Goal: Task Accomplishment & Management: Manage account settings

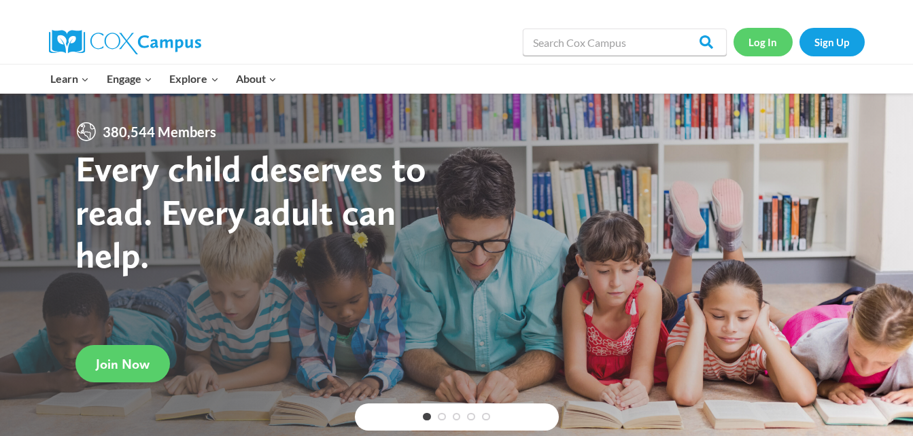
click at [770, 44] on link "Log In" at bounding box center [763, 42] width 59 height 28
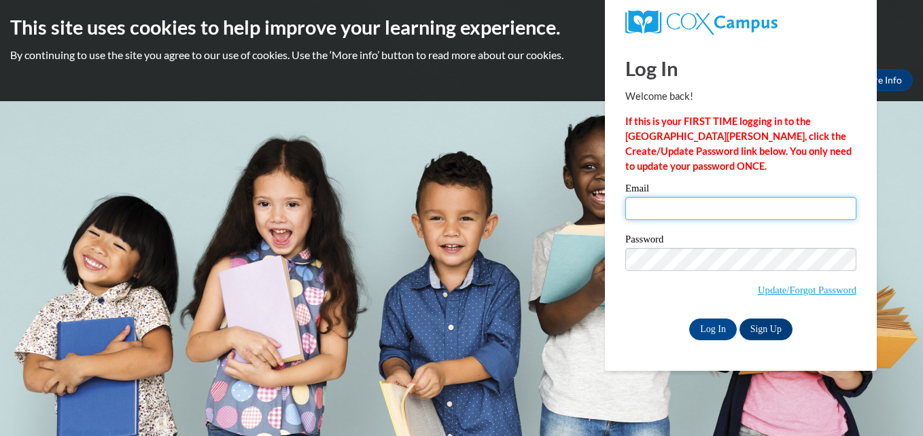
click at [697, 209] on input "Email" at bounding box center [740, 208] width 231 height 23
type input "[EMAIL_ADDRESS][DOMAIN_NAME]"
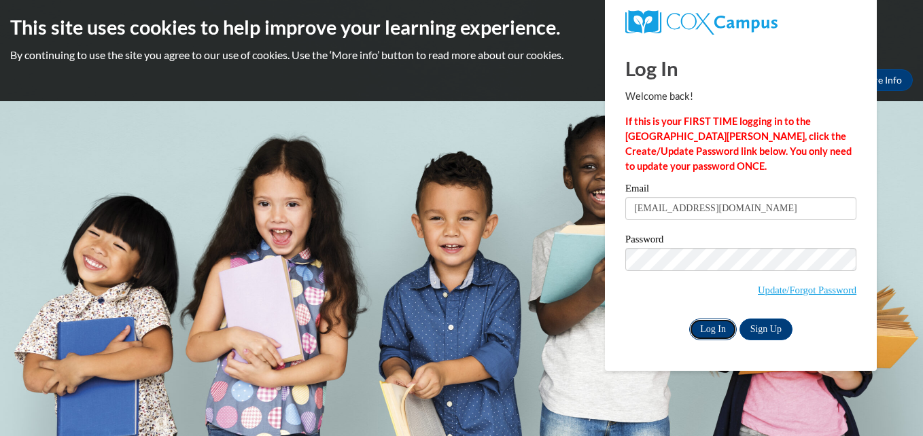
click at [708, 330] on input "Log In" at bounding box center [713, 330] width 48 height 22
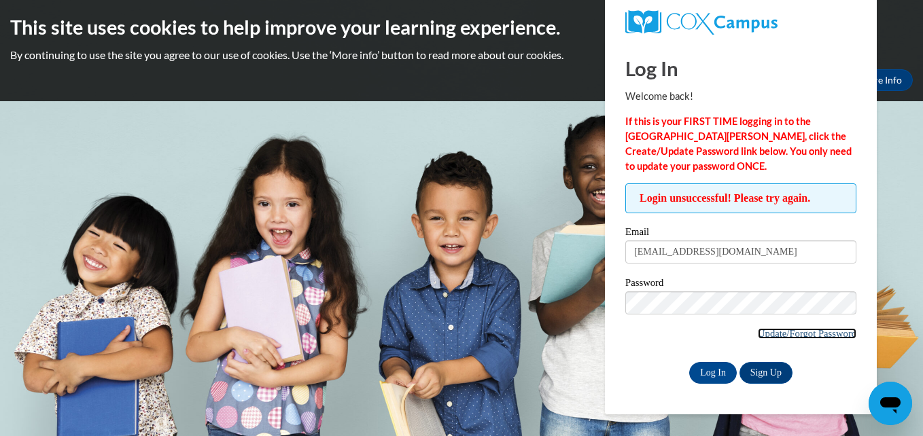
click at [767, 335] on link "Update/Forgot Password" at bounding box center [807, 333] width 99 height 11
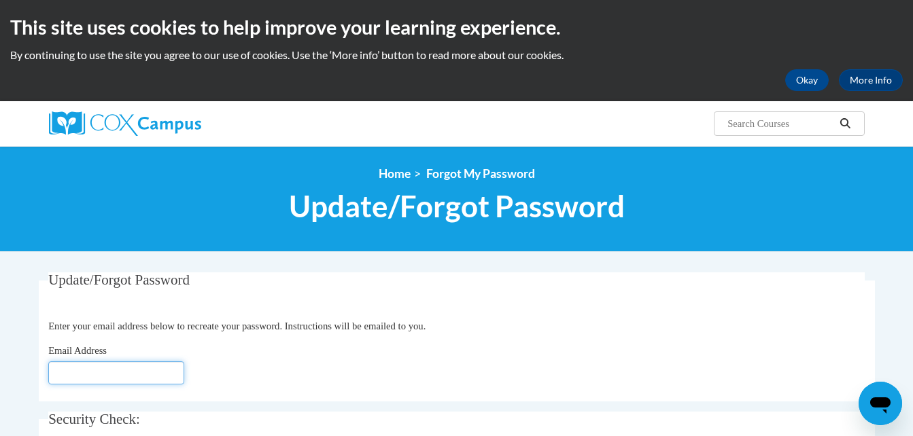
click at [109, 366] on input "Email Address" at bounding box center [116, 373] width 136 height 23
type input "[EMAIL_ADDRESS][DOMAIN_NAME]"
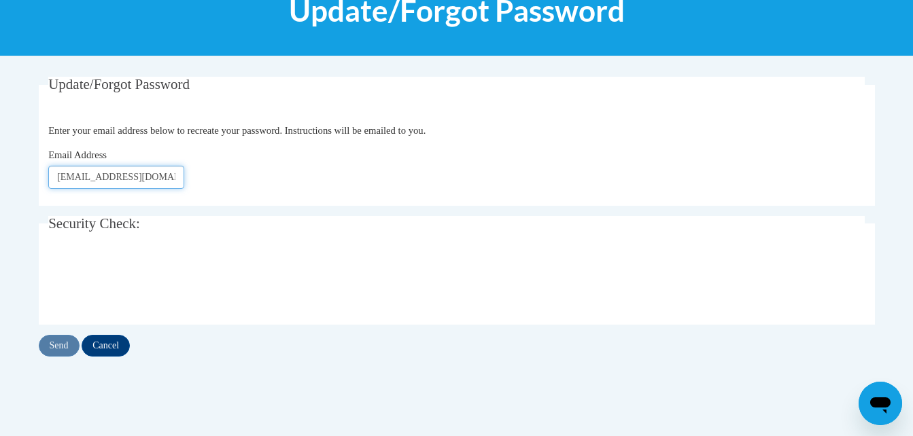
scroll to position [218, 0]
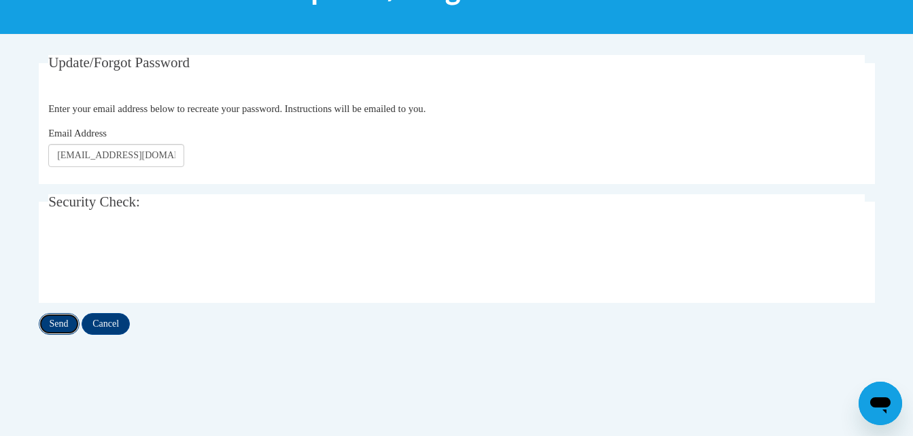
click at [52, 322] on input "Send" at bounding box center [59, 324] width 41 height 22
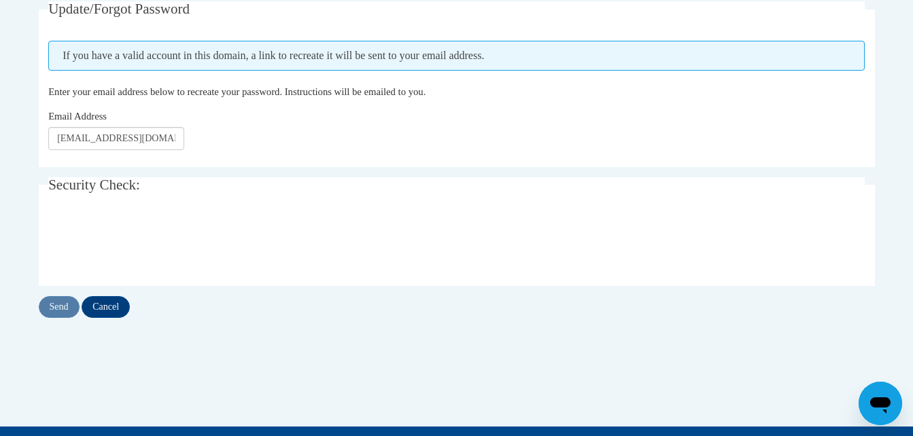
scroll to position [272, 0]
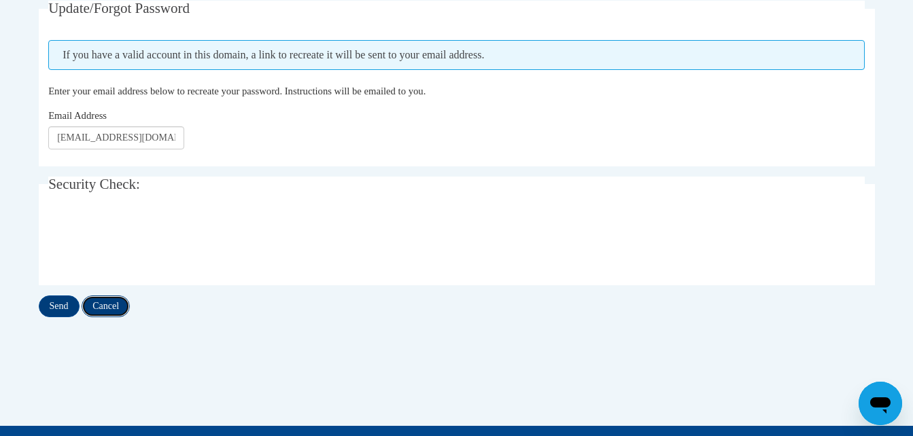
click at [107, 307] on input "Cancel" at bounding box center [106, 307] width 48 height 22
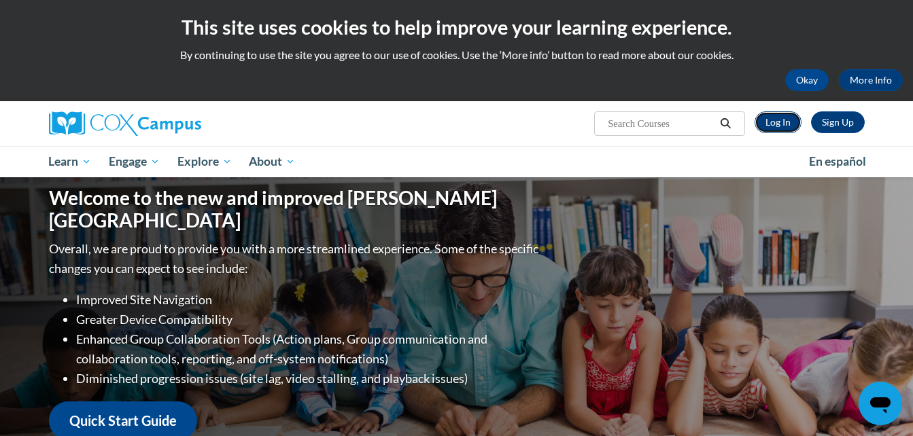
click at [779, 120] on link "Log In" at bounding box center [778, 122] width 47 height 22
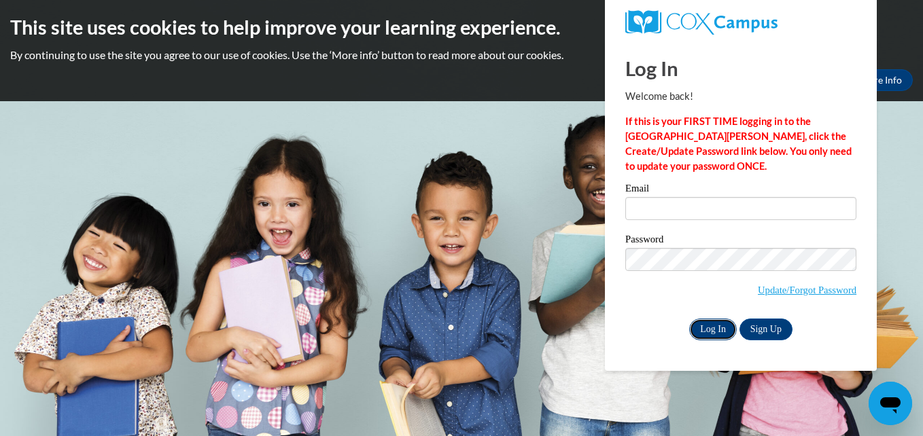
click at [721, 327] on input "Log In" at bounding box center [713, 330] width 48 height 22
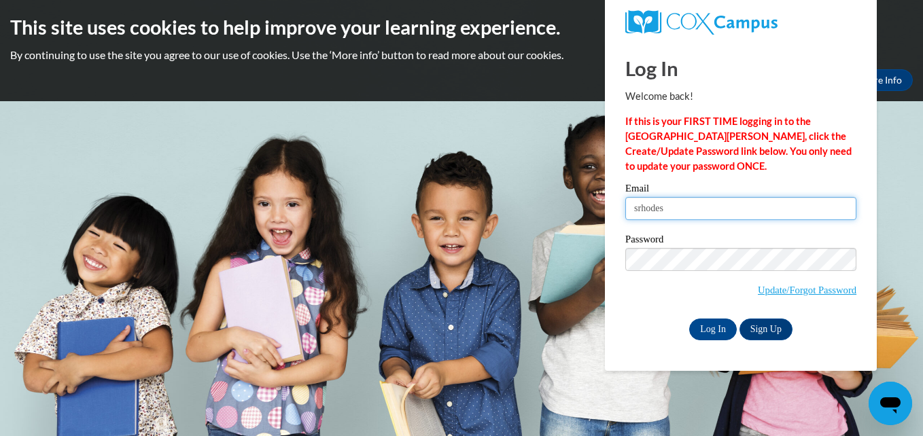
type input "[EMAIL_ADDRESS][DOMAIN_NAME]"
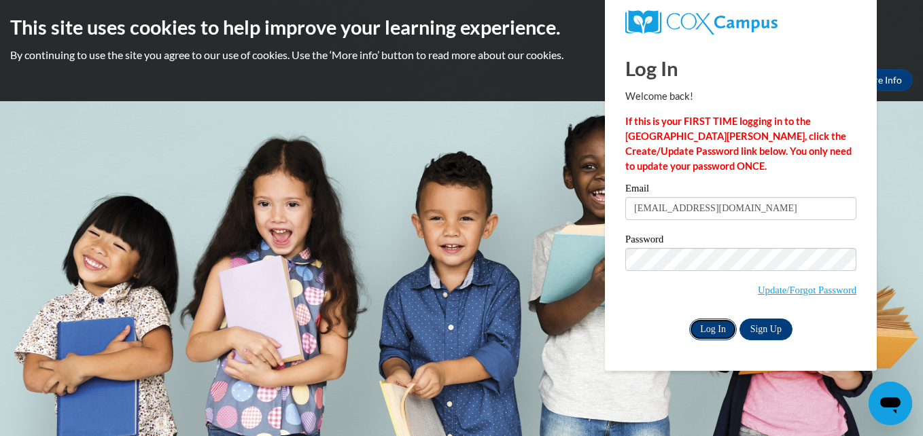
click at [720, 329] on input "Log In" at bounding box center [713, 330] width 48 height 22
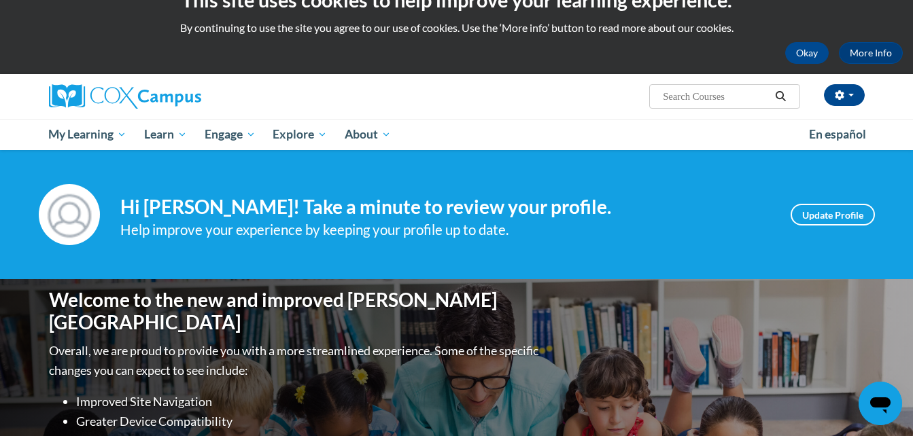
scroll to position [54, 0]
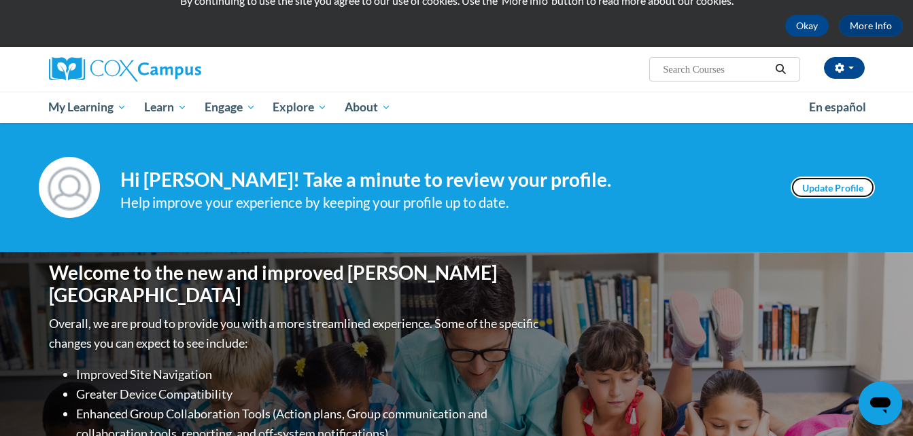
click at [829, 188] on link "Update Profile" at bounding box center [833, 188] width 84 height 22
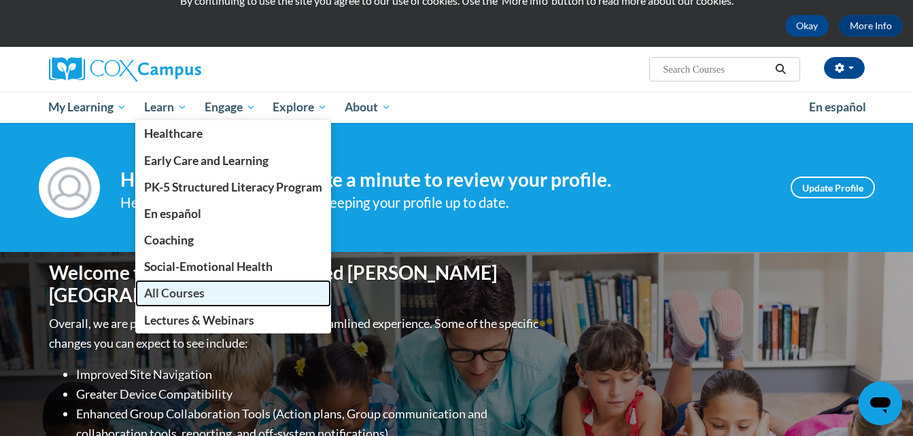
click at [180, 297] on span "All Courses" at bounding box center [174, 293] width 61 height 14
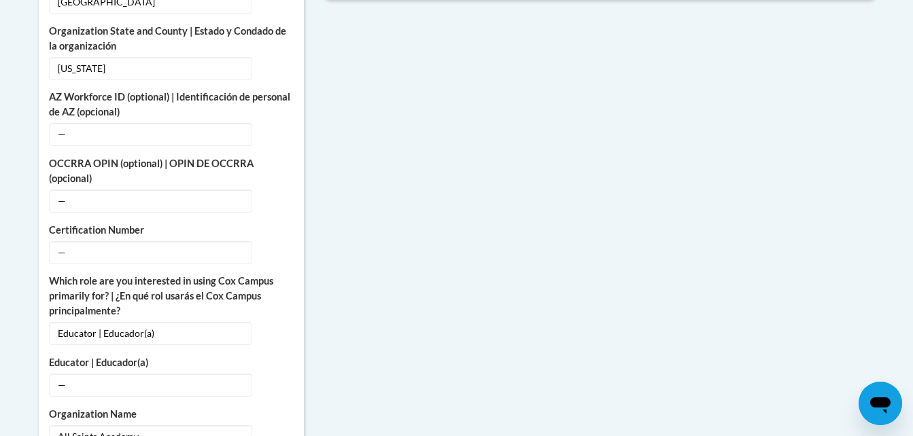
scroll to position [680, 0]
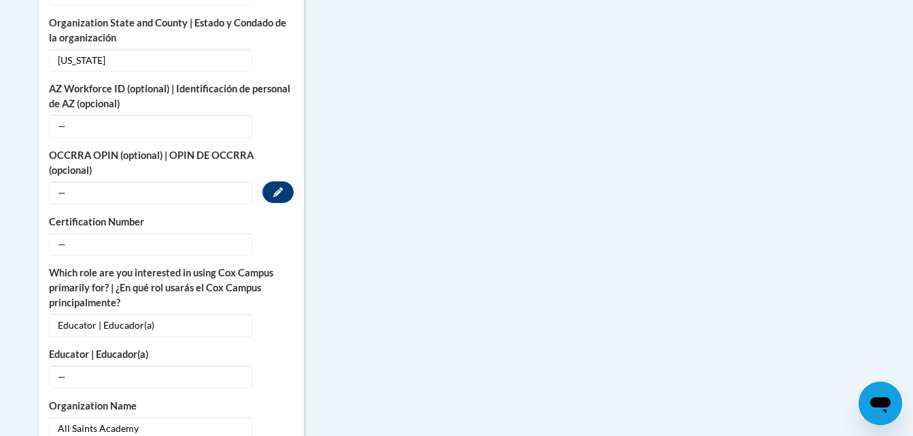
click at [114, 182] on span "—" at bounding box center [150, 193] width 203 height 23
drag, startPoint x: 114, startPoint y: 179, endPoint x: 276, endPoint y: 182, distance: 161.8
click at [276, 188] on icon "Custom profile fields" at bounding box center [278, 193] width 10 height 10
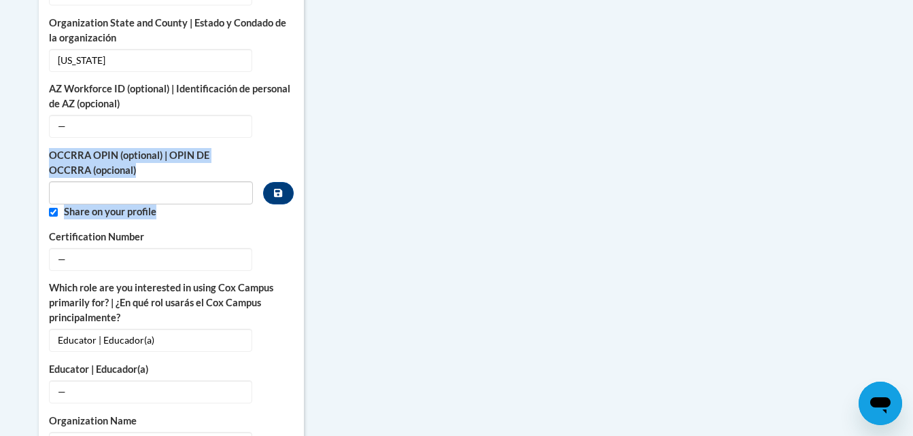
click at [230, 182] on input "Custom profile fields" at bounding box center [151, 193] width 205 height 23
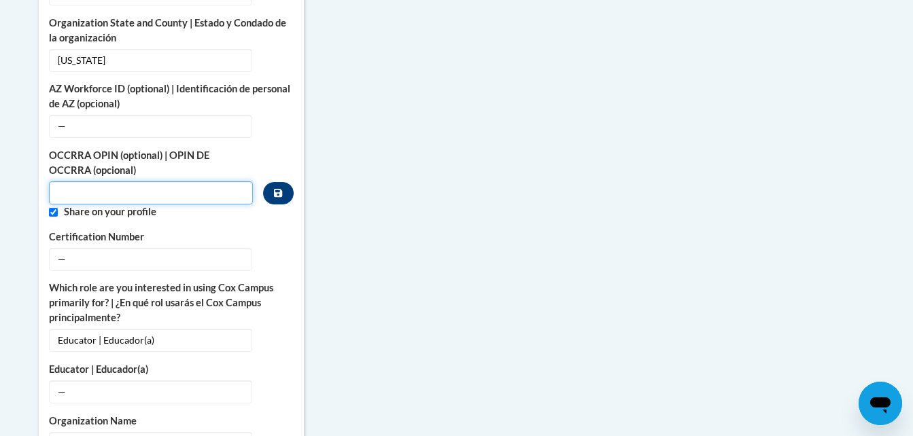
click at [230, 182] on input "Custom profile fields" at bounding box center [151, 193] width 205 height 23
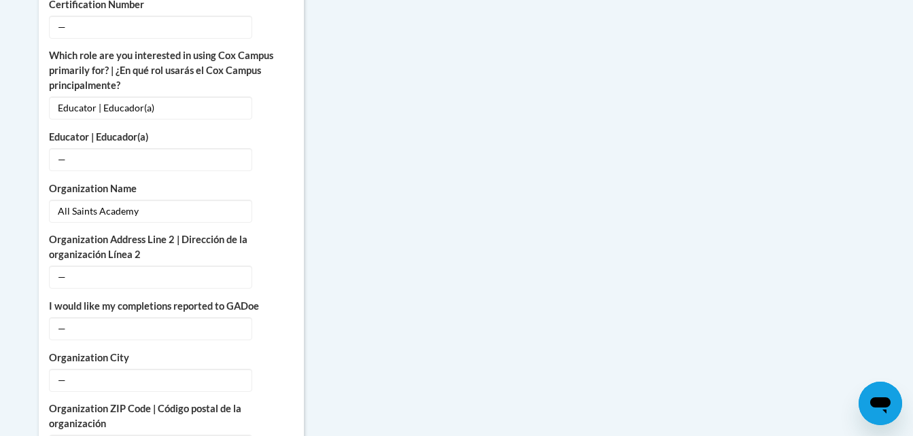
scroll to position [925, 0]
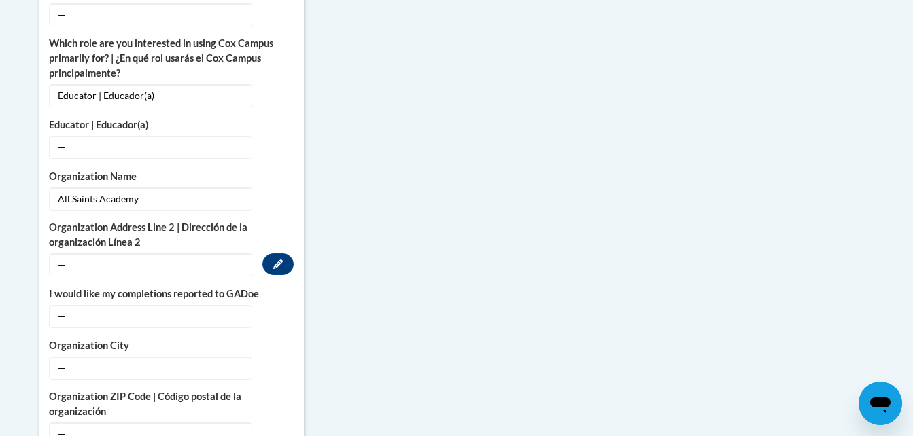
type input "11070434"
click at [123, 254] on span "—" at bounding box center [150, 265] width 203 height 23
click at [118, 254] on span "—" at bounding box center [150, 265] width 203 height 23
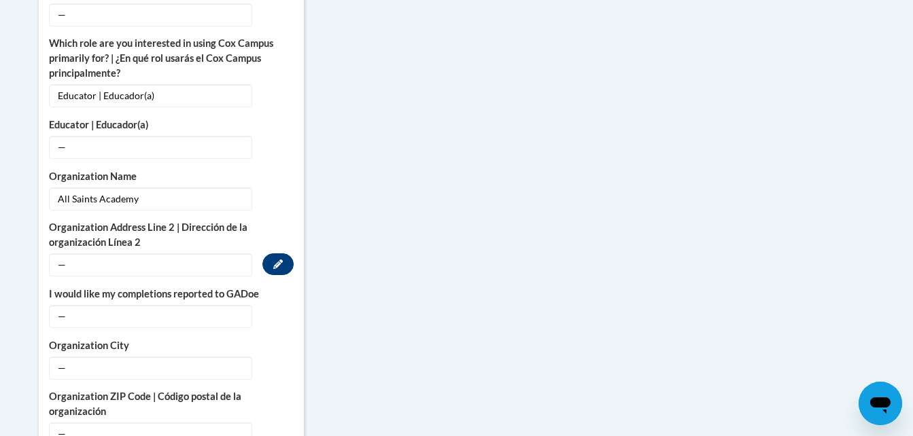
drag, startPoint x: 118, startPoint y: 252, endPoint x: 280, endPoint y: 249, distance: 162.5
click at [280, 260] on icon "Custom profile fields" at bounding box center [278, 265] width 10 height 10
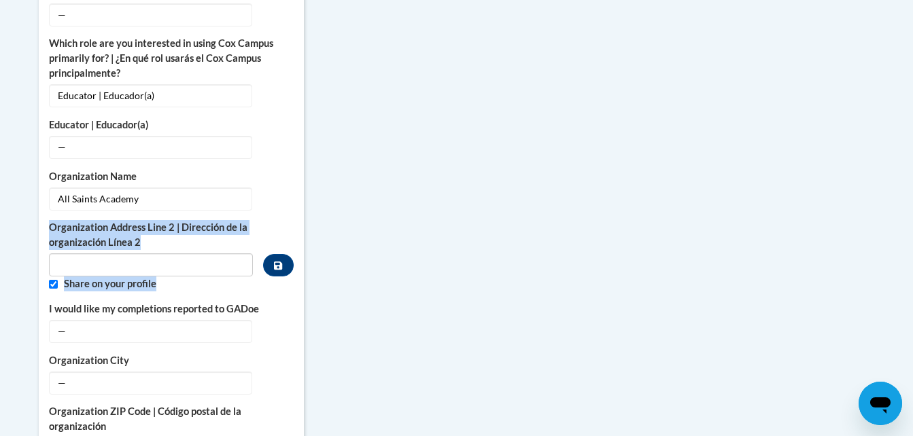
click at [212, 254] on input "Metadata input" at bounding box center [151, 265] width 205 height 23
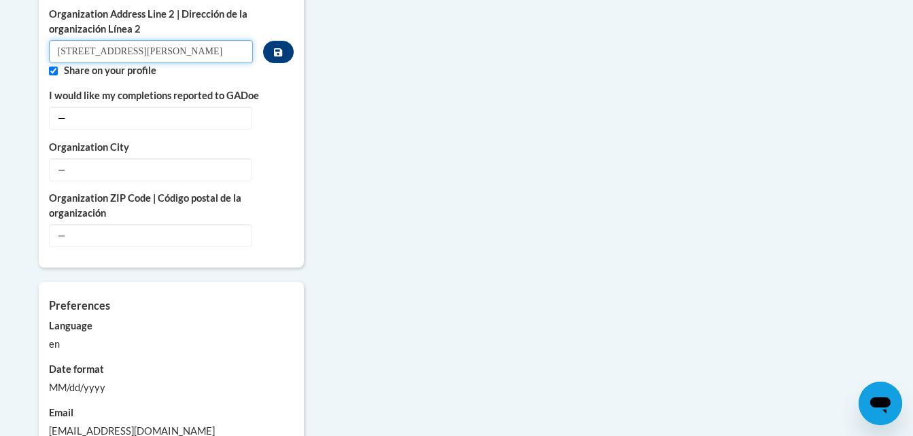
scroll to position [1154, 0]
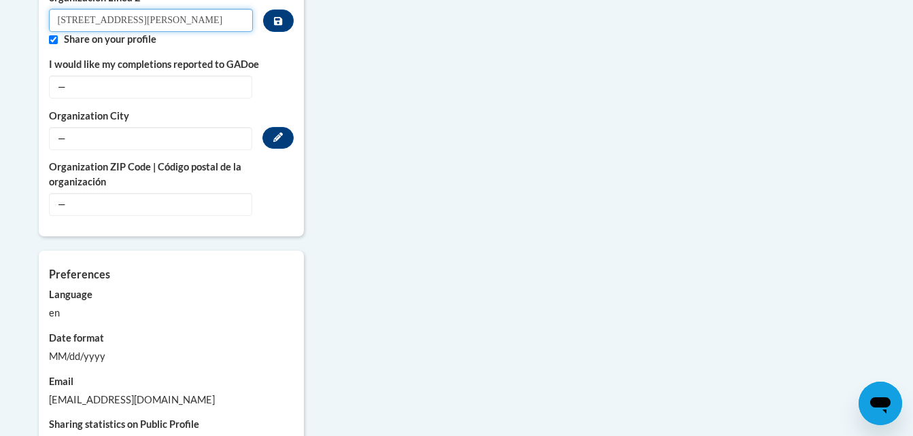
type input "2855 E Livingston Ave"
click at [124, 127] on span "—" at bounding box center [150, 138] width 203 height 23
click at [275, 133] on icon "Custom profile fields" at bounding box center [278, 138] width 10 height 10
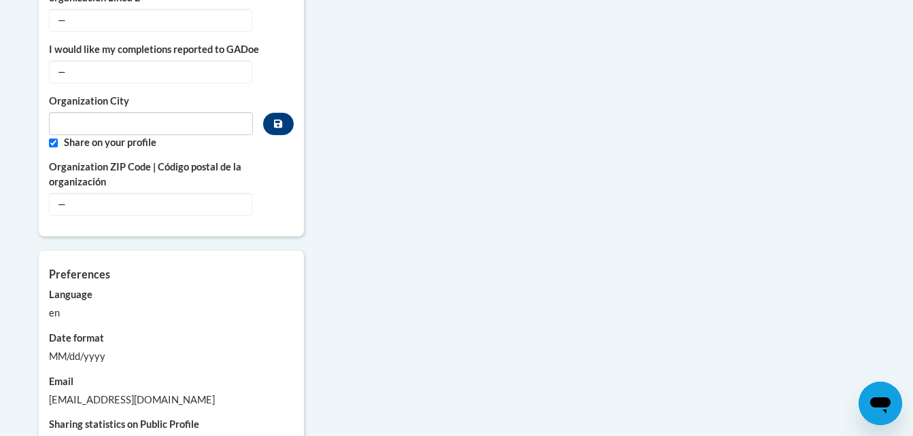
scroll to position [1211, 0]
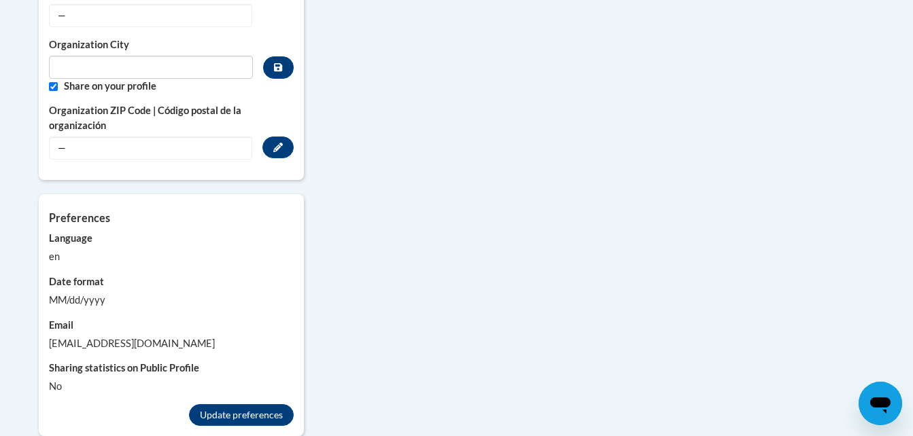
click at [204, 137] on span "—" at bounding box center [150, 148] width 203 height 23
click at [274, 143] on icon "Custom profile fields" at bounding box center [278, 148] width 10 height 10
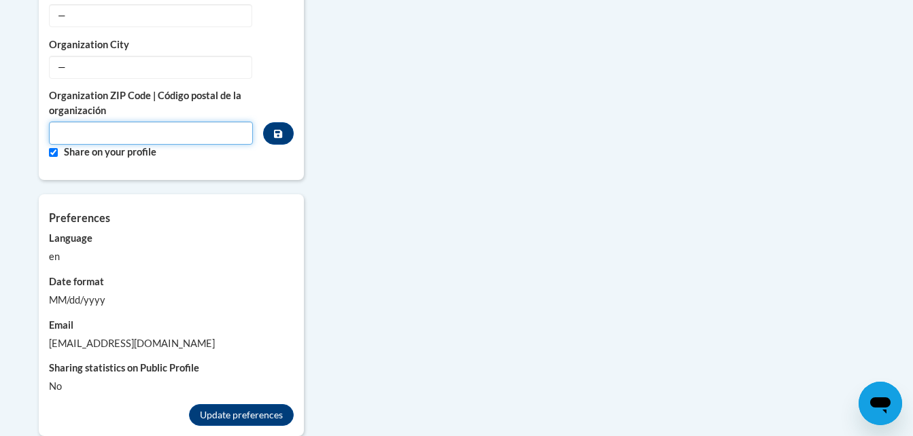
click at [216, 122] on input "Metadata input" at bounding box center [151, 133] width 205 height 23
click at [231, 249] on div "en" at bounding box center [171, 256] width 245 height 15
click at [110, 124] on input "Columbus" at bounding box center [151, 133] width 205 height 23
type input "C"
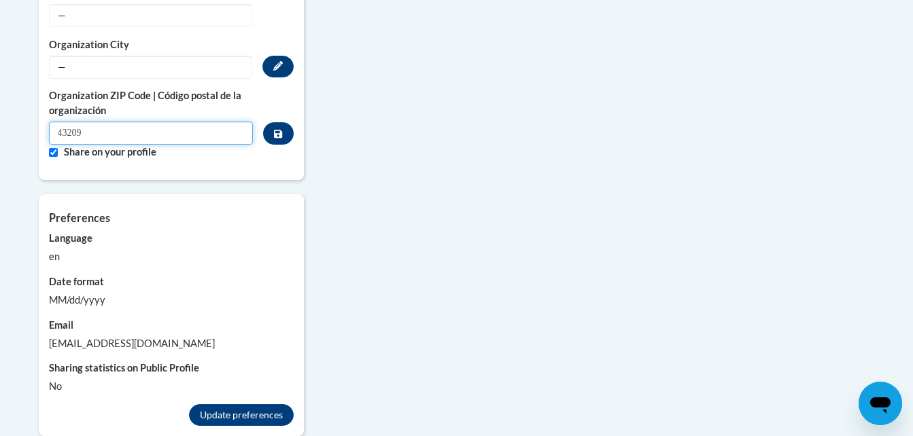
type input "43209"
click at [139, 56] on span "—" at bounding box center [150, 67] width 203 height 23
click at [281, 56] on button "Edit" at bounding box center [277, 67] width 31 height 22
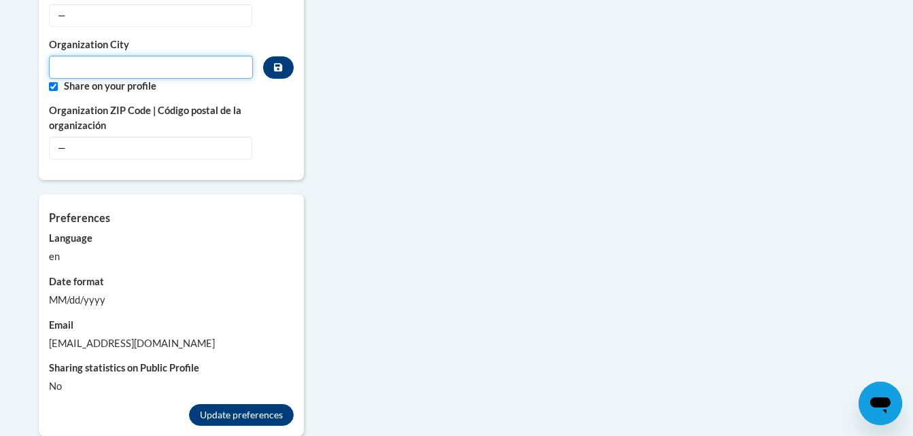
click at [215, 56] on input "Metadata input" at bounding box center [151, 67] width 205 height 23
type input "Columbus"
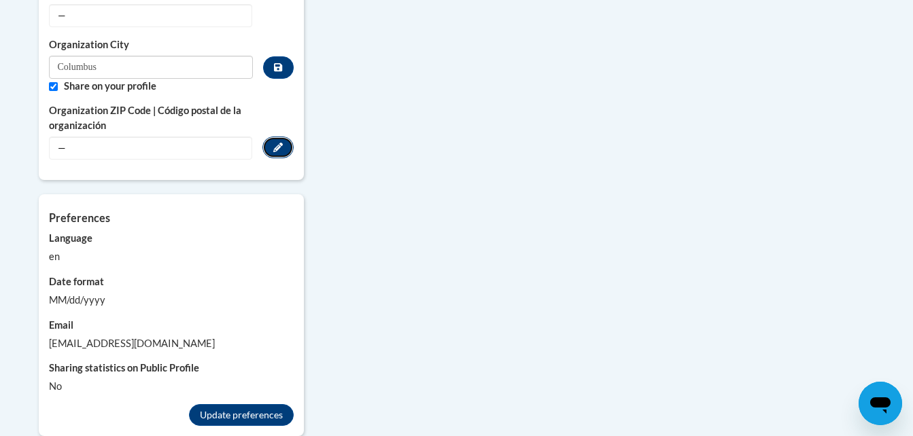
click at [277, 143] on icon "Custom profile fields" at bounding box center [278, 148] width 10 height 10
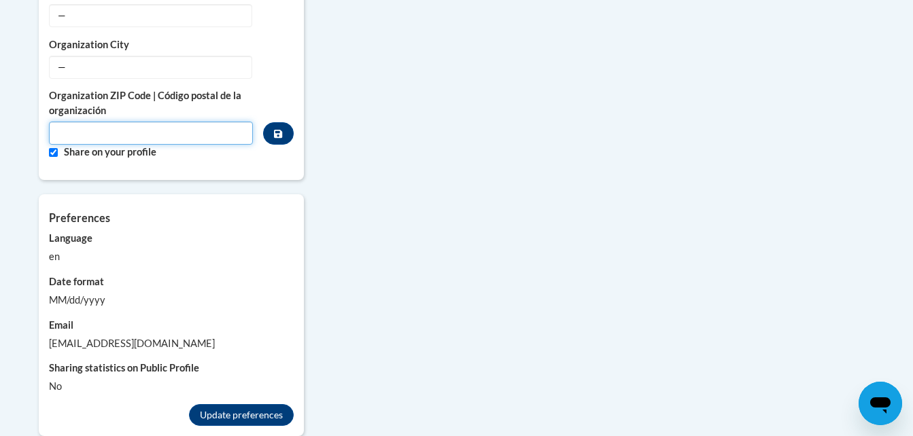
click at [150, 124] on input "Metadata input" at bounding box center [151, 133] width 205 height 23
type input "43209"
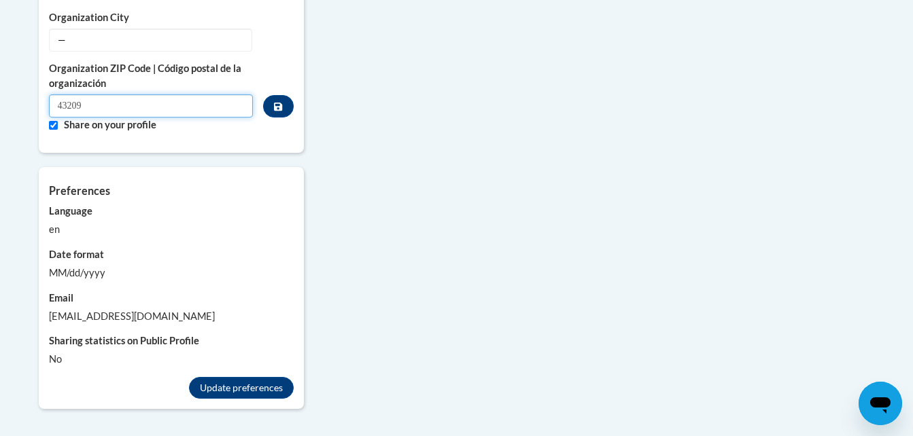
scroll to position [1265, 0]
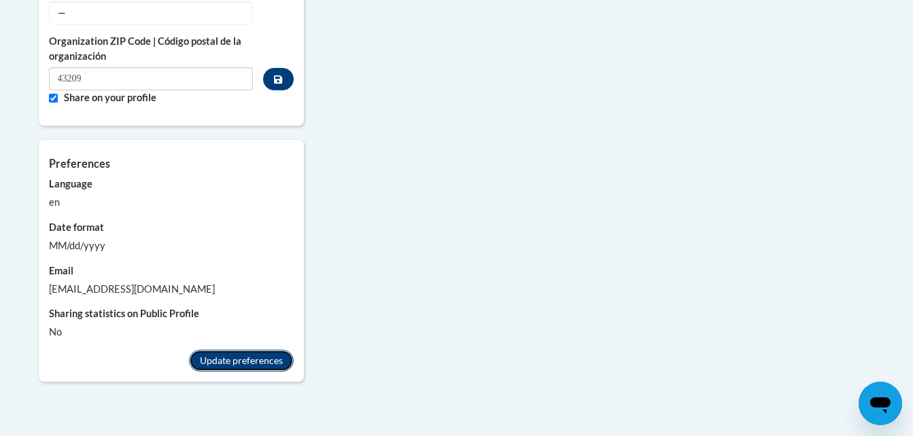
click at [247, 350] on button "Update preferences" at bounding box center [241, 361] width 105 height 22
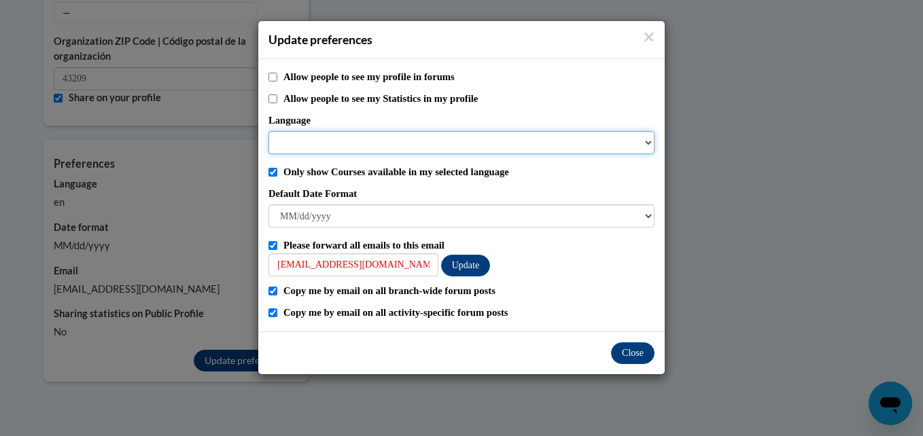
click at [647, 139] on select "Language" at bounding box center [462, 142] width 386 height 23
click at [650, 142] on select "Language" at bounding box center [462, 142] width 386 height 23
click at [551, 139] on select "Language" at bounding box center [462, 142] width 386 height 23
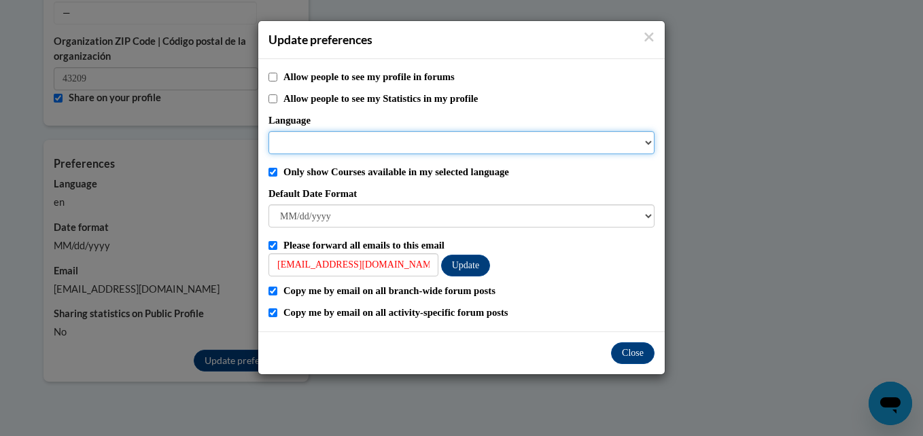
click at [551, 139] on select "Language" at bounding box center [462, 142] width 386 height 23
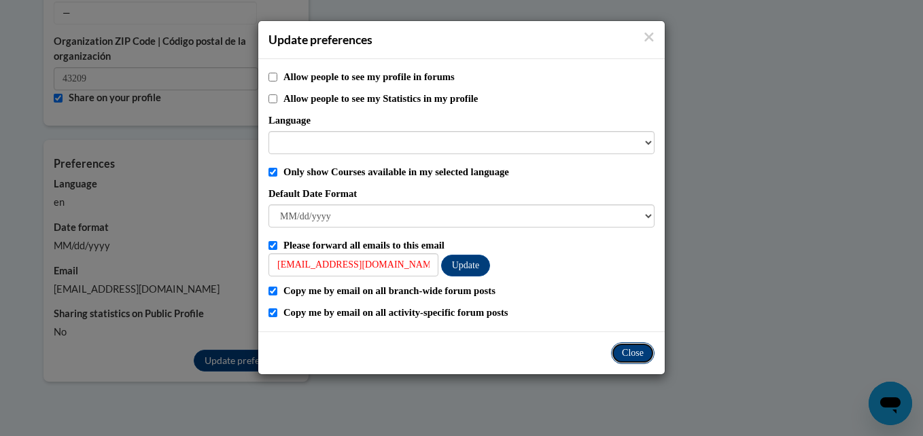
click at [632, 354] on button "Close" at bounding box center [633, 354] width 44 height 22
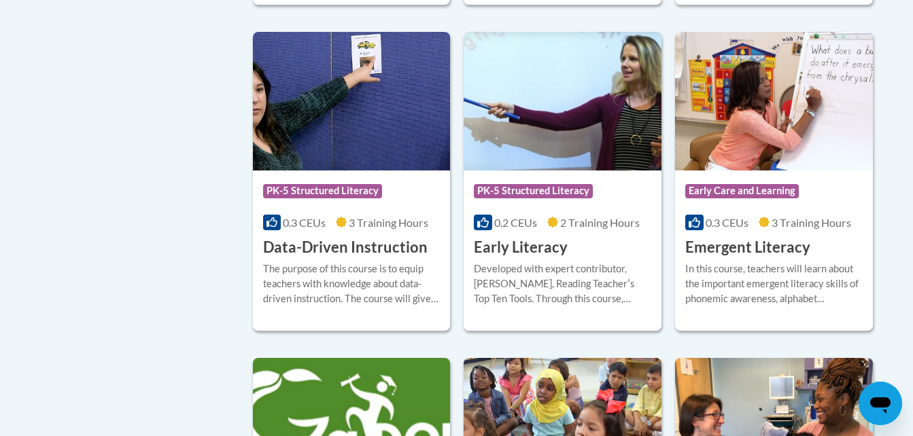
scroll to position [1496, 0]
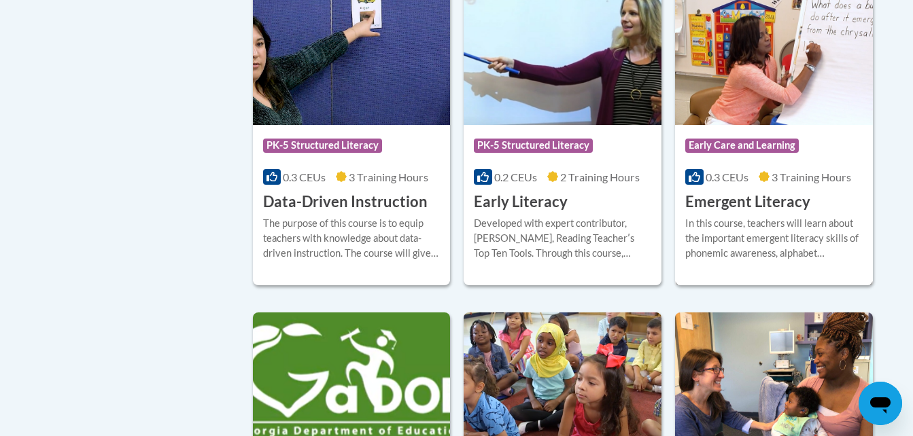
click at [753, 213] on h3 "Emergent Literacy" at bounding box center [747, 202] width 125 height 21
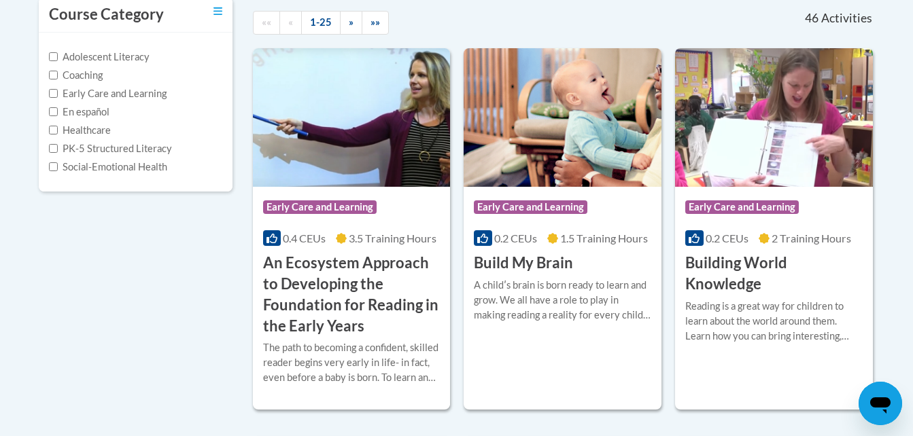
scroll to position [307, 0]
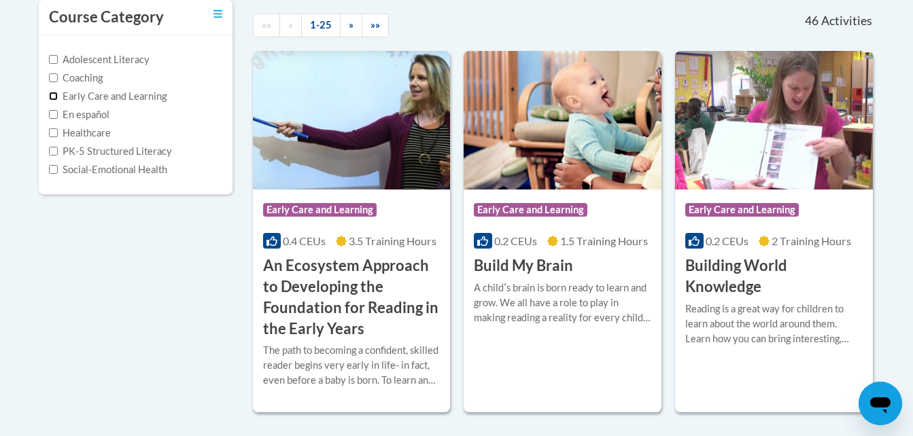
click at [50, 97] on input "Early Care and Learning" at bounding box center [53, 96] width 9 height 9
checkbox input "true"
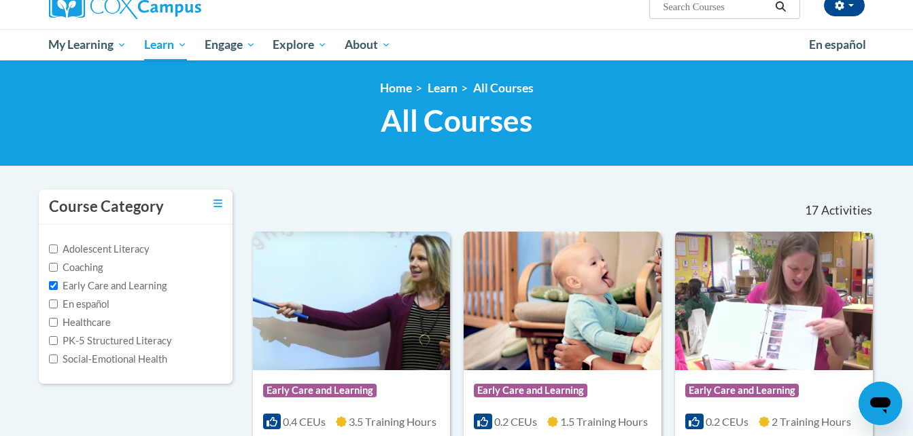
scroll to position [0, 0]
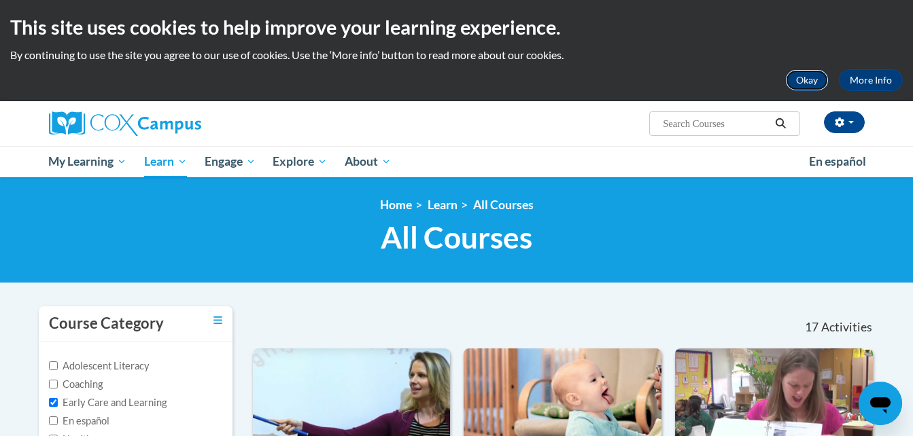
click at [807, 77] on button "Okay" at bounding box center [807, 80] width 44 height 22
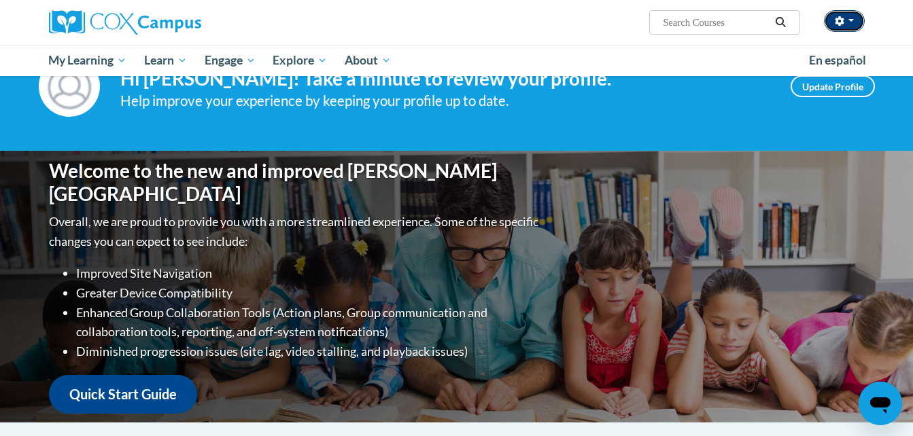
click at [850, 19] on span "button" at bounding box center [850, 20] width 5 height 3
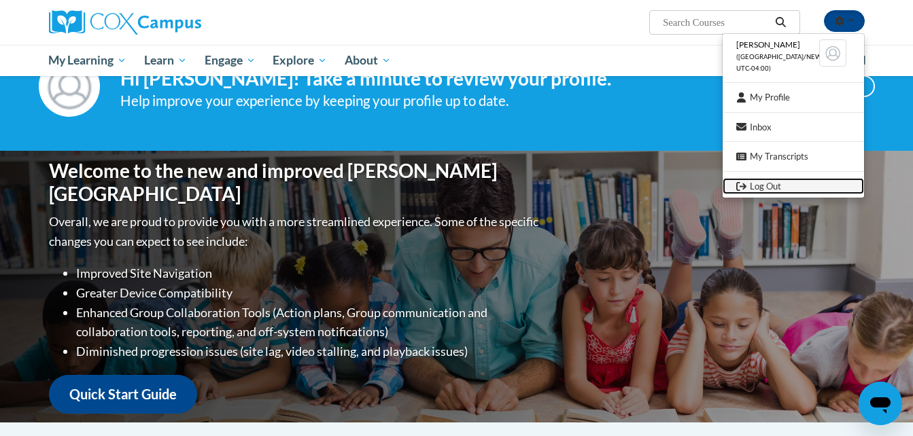
click at [759, 184] on link "Log Out" at bounding box center [793, 186] width 141 height 17
